Goal: Task Accomplishment & Management: Manage account settings

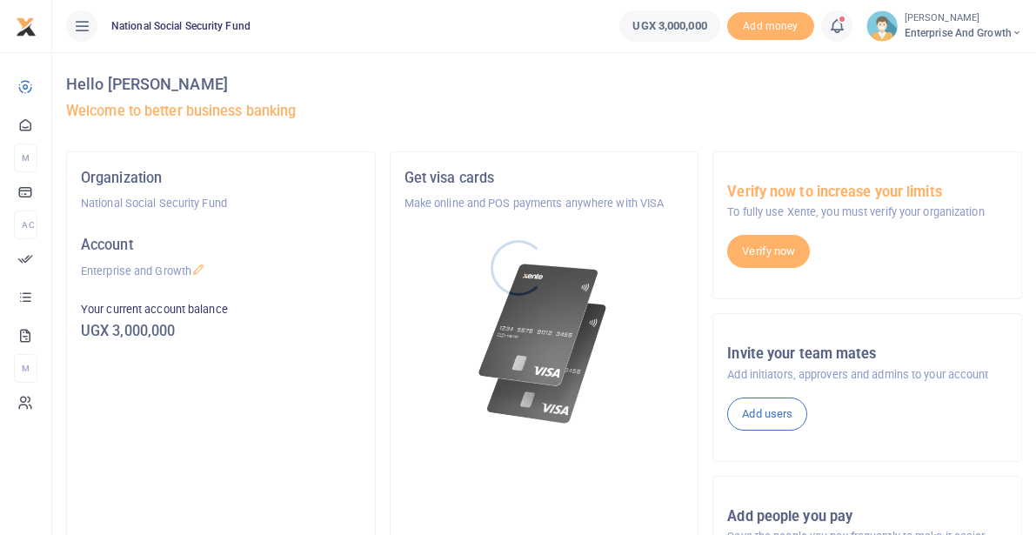
click at [833, 24] on div at bounding box center [518, 267] width 1036 height 535
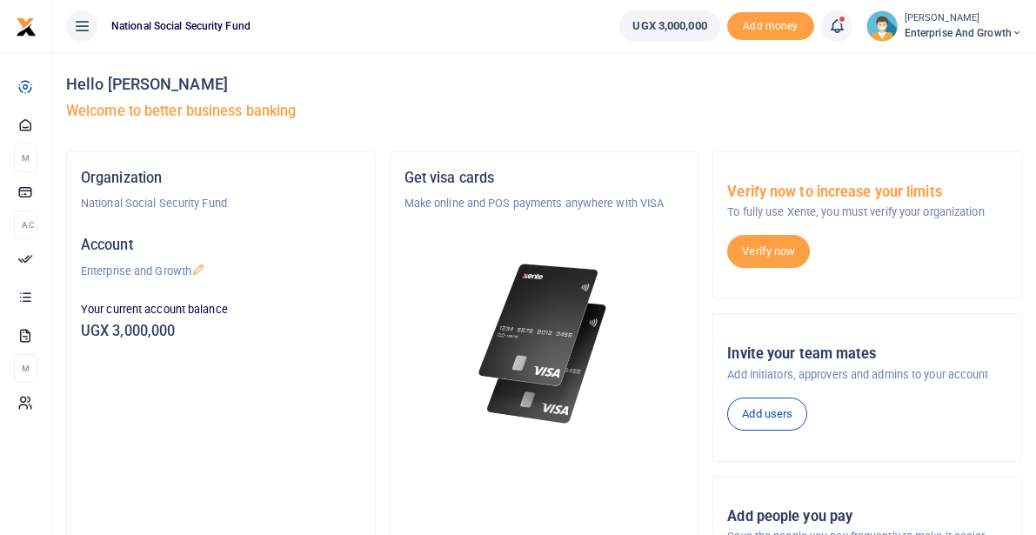
click at [833, 24] on icon at bounding box center [836, 26] width 17 height 19
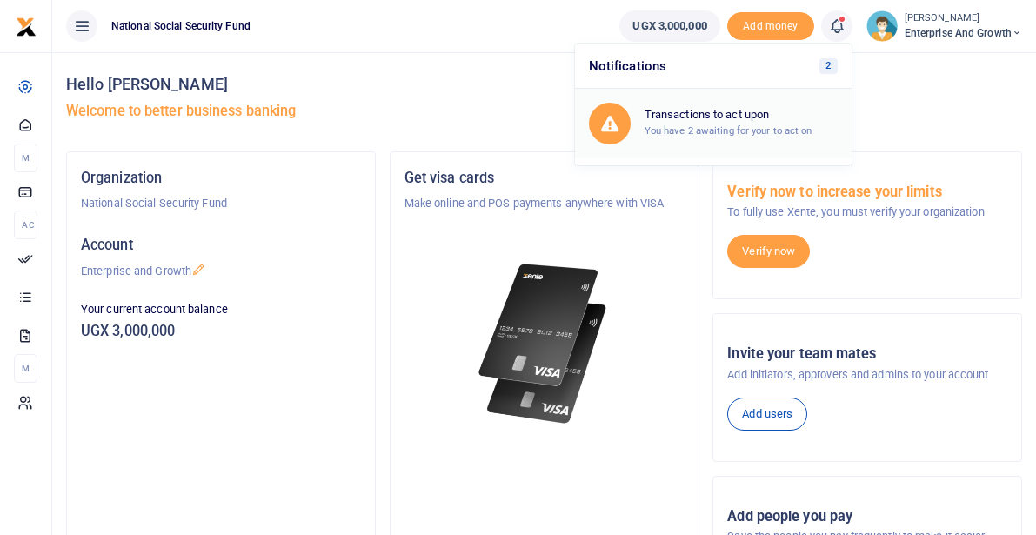
click at [732, 123] on div "Transactions to act upon You have 2 awaiting for your to act on" at bounding box center [740, 123] width 193 height 30
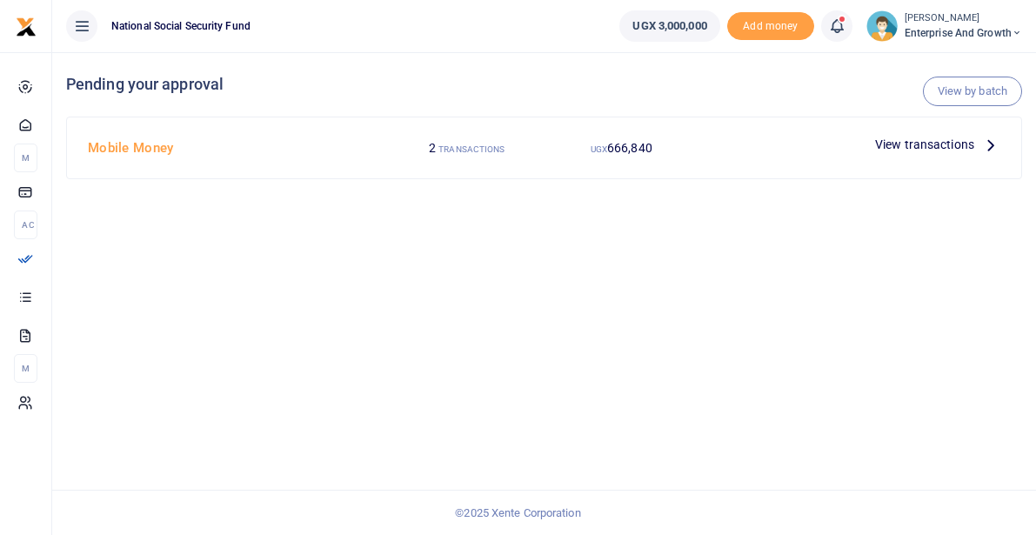
click at [902, 145] on span "View transactions" at bounding box center [924, 144] width 99 height 19
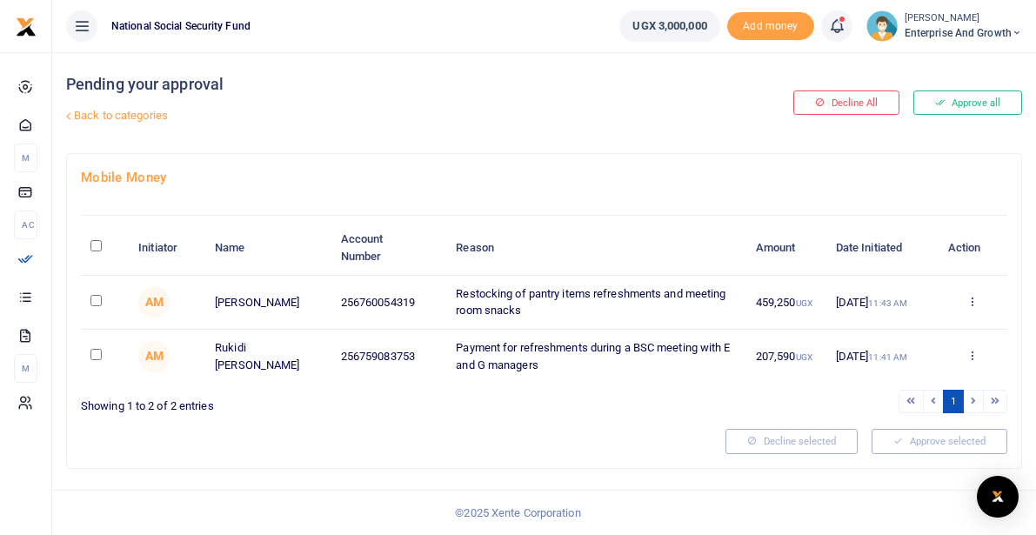
click at [95, 303] on input "checkbox" at bounding box center [95, 300] width 11 height 11
checkbox input "true"
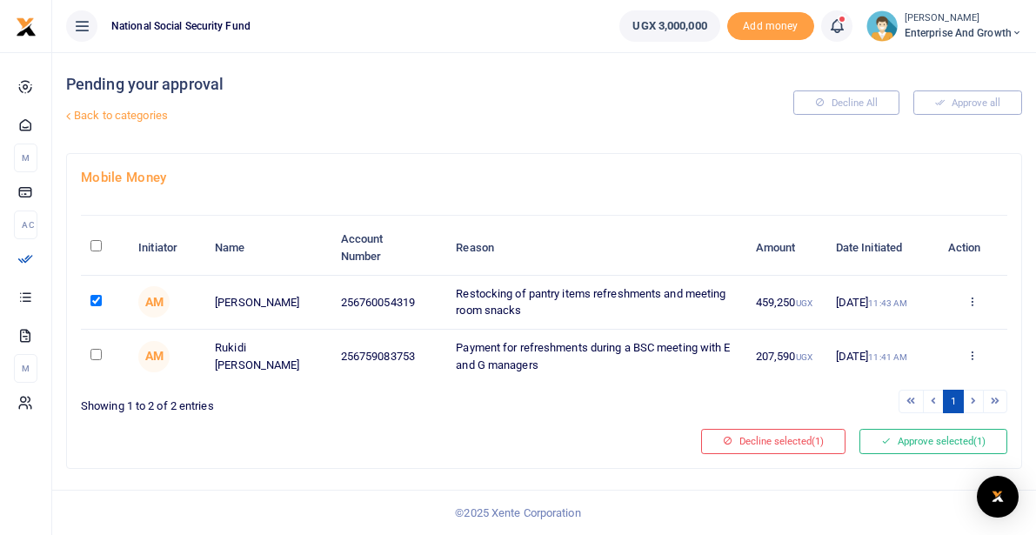
click at [98, 355] on input "checkbox" at bounding box center [95, 354] width 11 height 11
checkbox input "true"
click at [913, 441] on button "Approve selected (2)" at bounding box center [933, 441] width 148 height 24
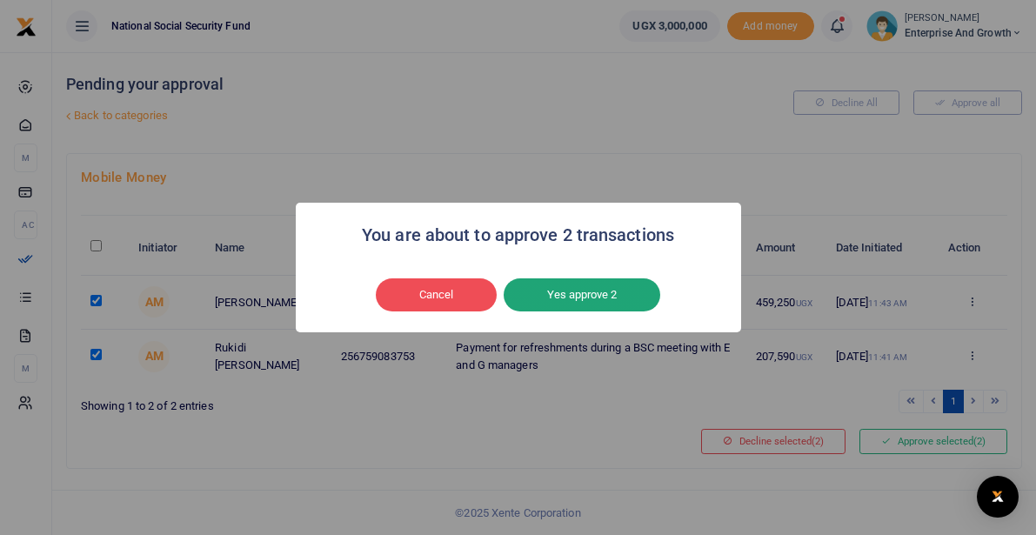
click at [589, 290] on button "Yes approve 2" at bounding box center [581, 294] width 157 height 33
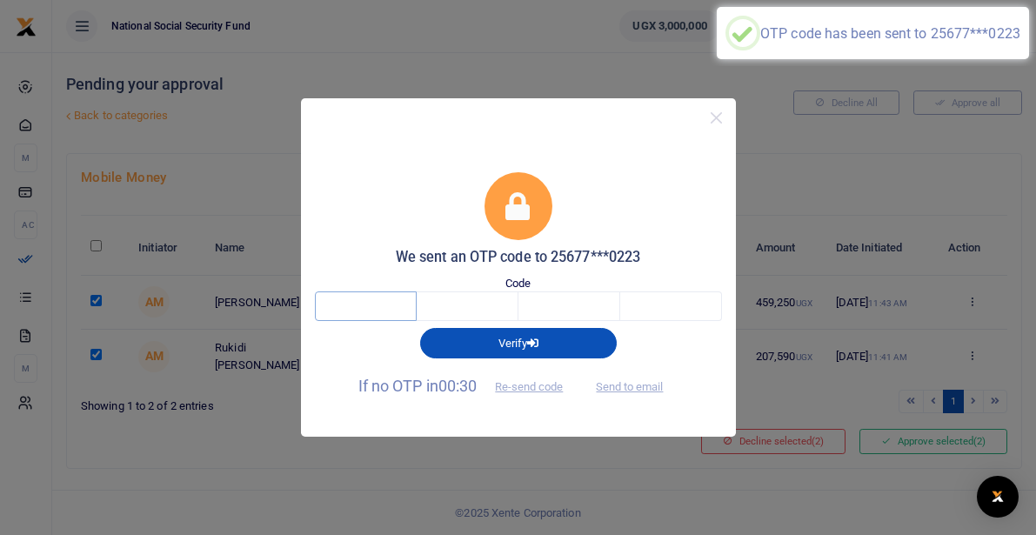
click at [363, 304] on input "text" at bounding box center [366, 306] width 102 height 30
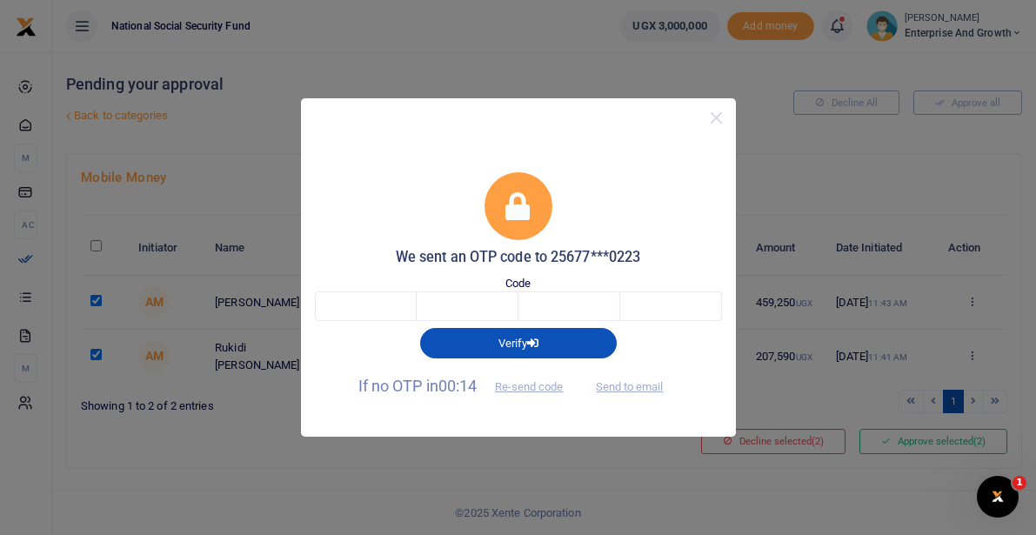
click at [630, 386] on span "Send to email" at bounding box center [629, 386] width 97 height 18
click at [633, 388] on span "Send to email" at bounding box center [629, 386] width 97 height 18
click at [622, 386] on span "Send to email" at bounding box center [629, 386] width 97 height 18
click at [631, 385] on button "Send to email" at bounding box center [629, 387] width 97 height 30
click at [355, 310] on input "text" at bounding box center [366, 306] width 102 height 30
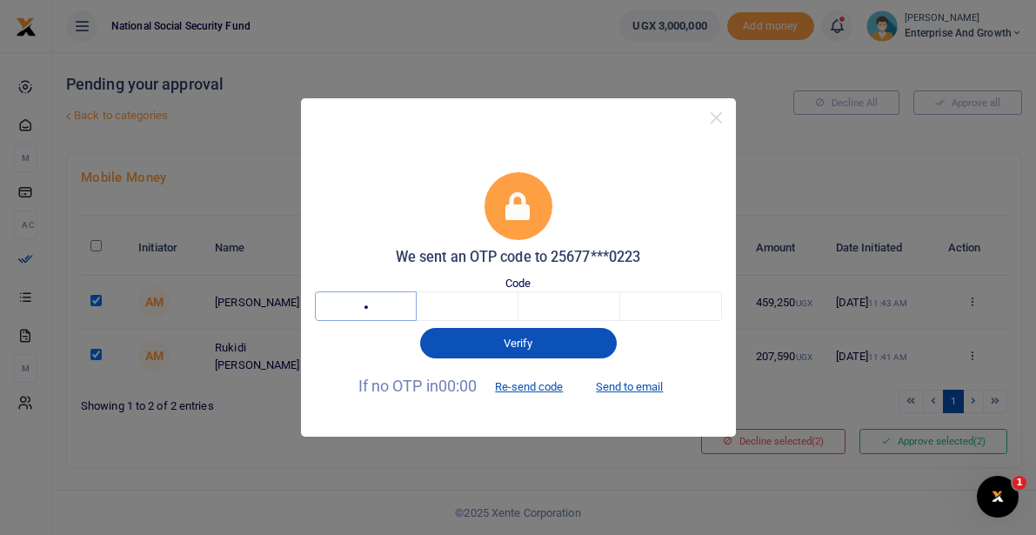
type input "4"
type input "3"
type input "0"
type input "7"
